Goal: Information Seeking & Learning: Find specific fact

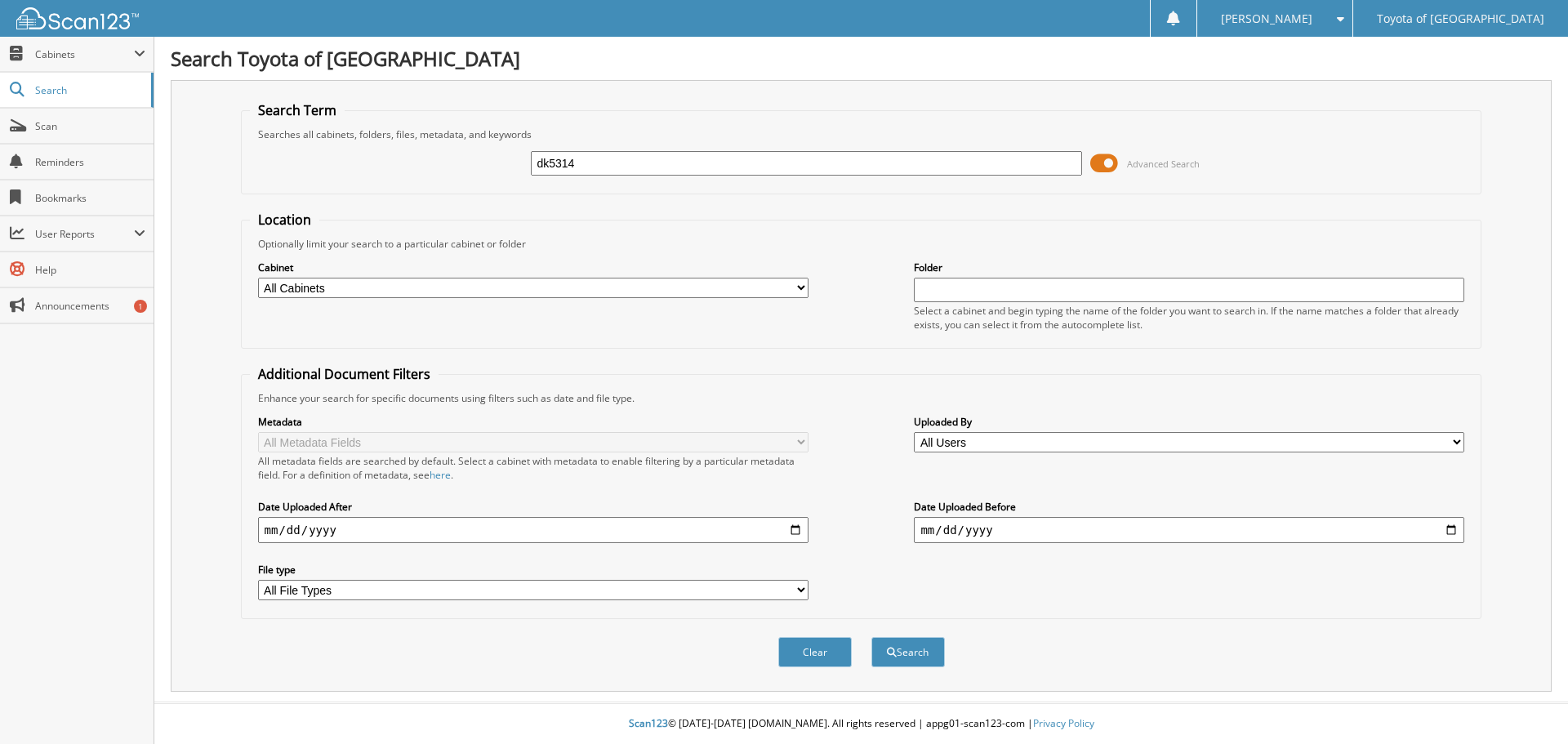
type input "dk5314"
click at [872, 637] on button "Search" at bounding box center [908, 652] width 74 height 30
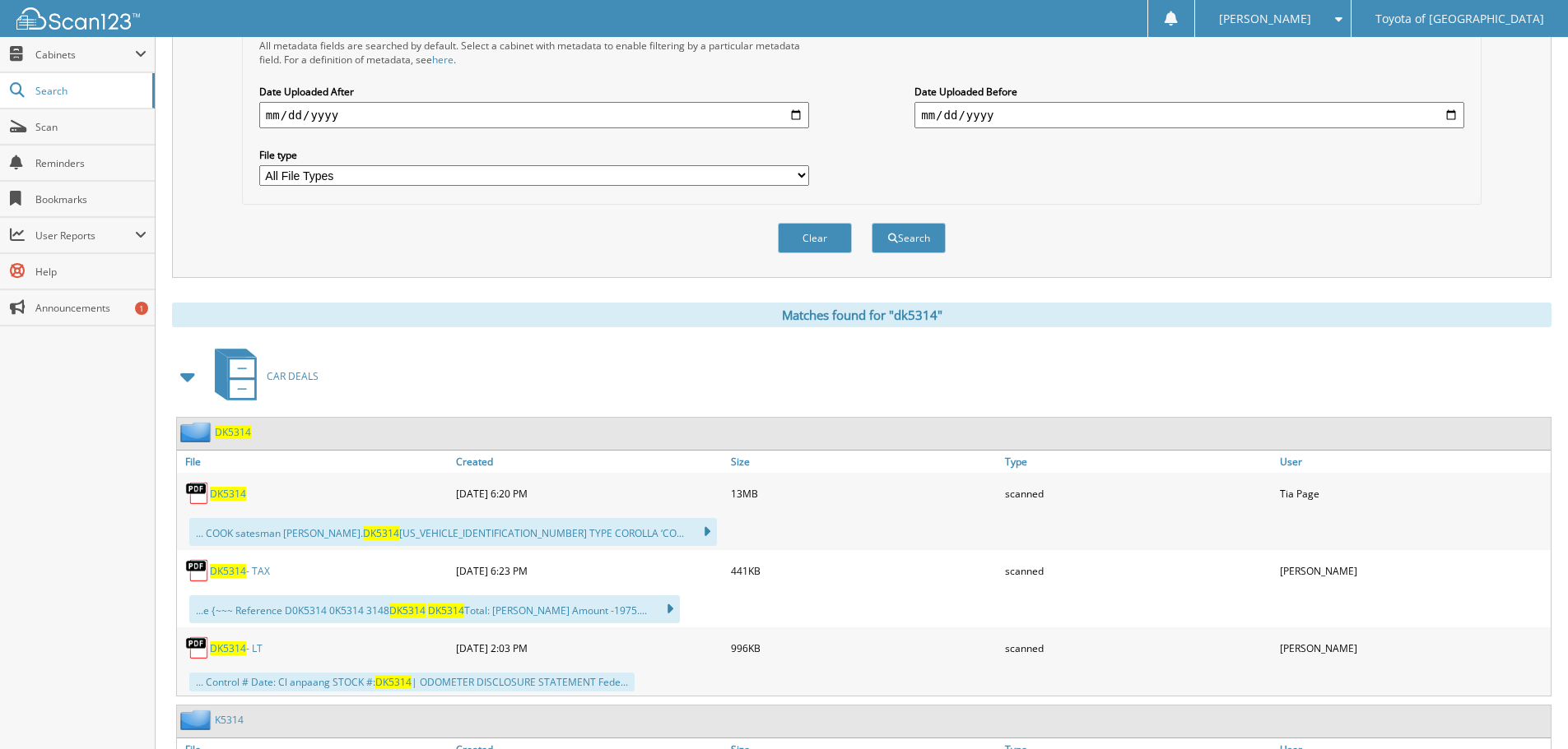
scroll to position [494, 0]
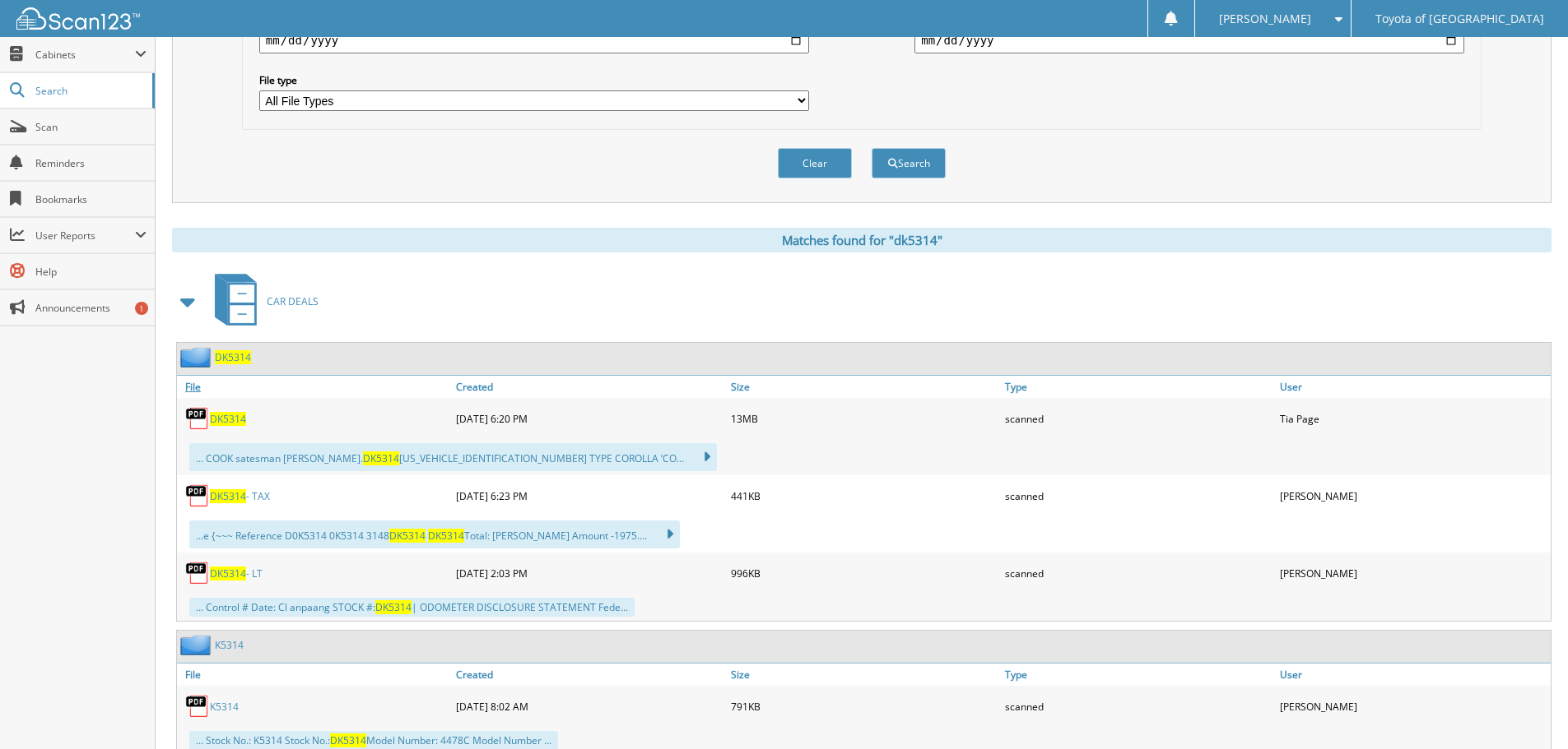
click at [221, 388] on link "File" at bounding box center [315, 387] width 275 height 22
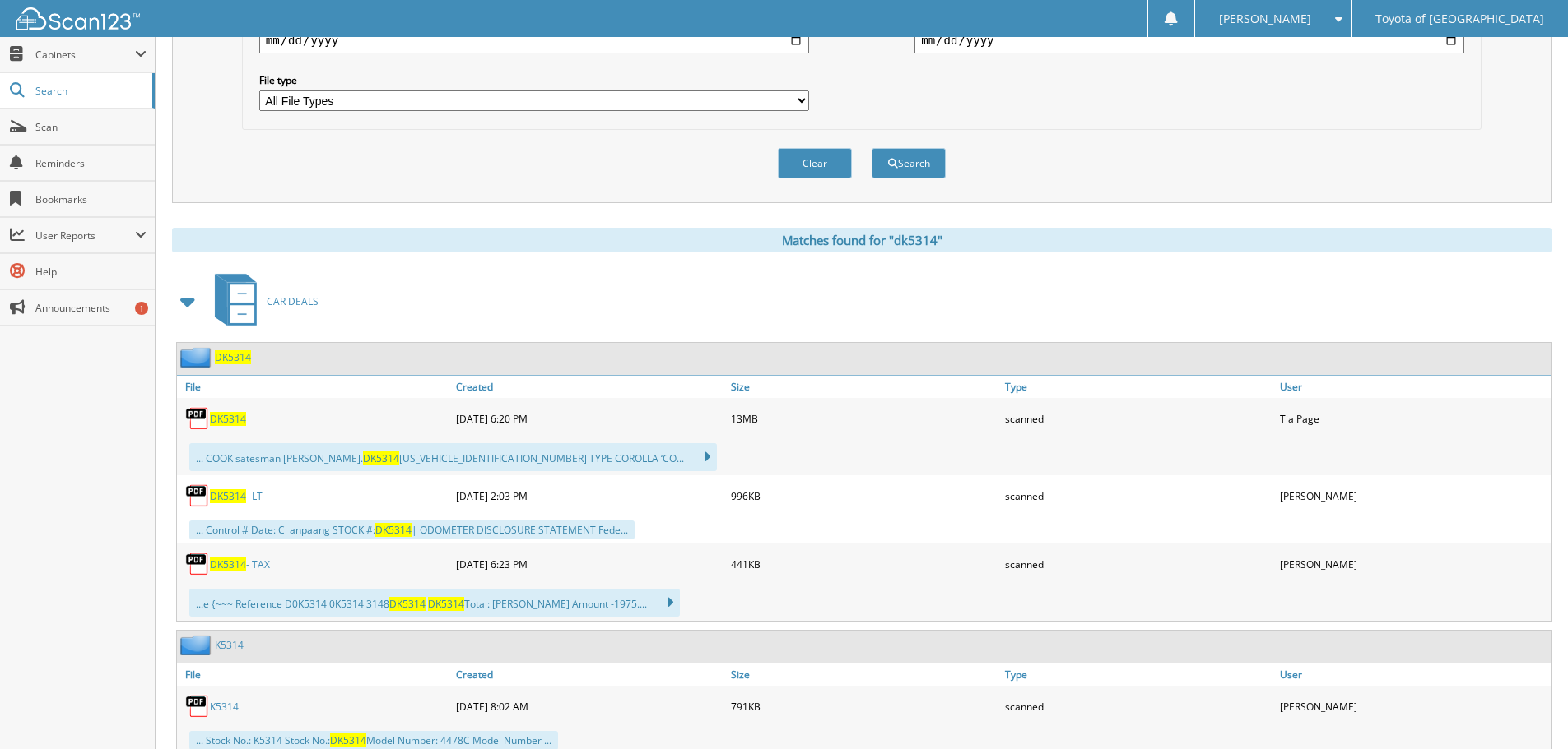
click at [228, 418] on span "DK5314" at bounding box center [228, 418] width 36 height 14
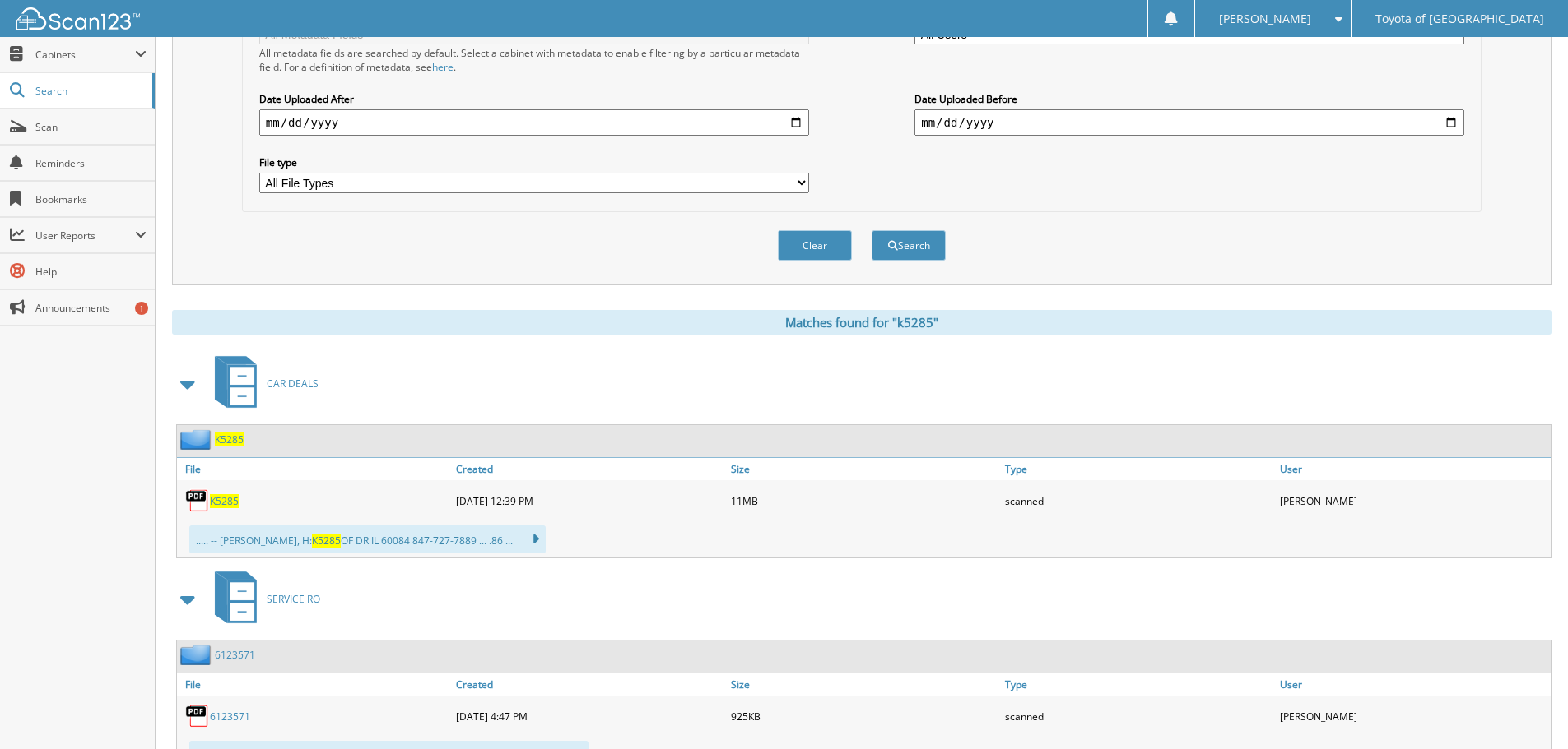
click at [226, 501] on span "K5285" at bounding box center [224, 501] width 29 height 14
click at [223, 502] on span "K5285" at bounding box center [224, 501] width 29 height 14
